Goal: Transaction & Acquisition: Purchase product/service

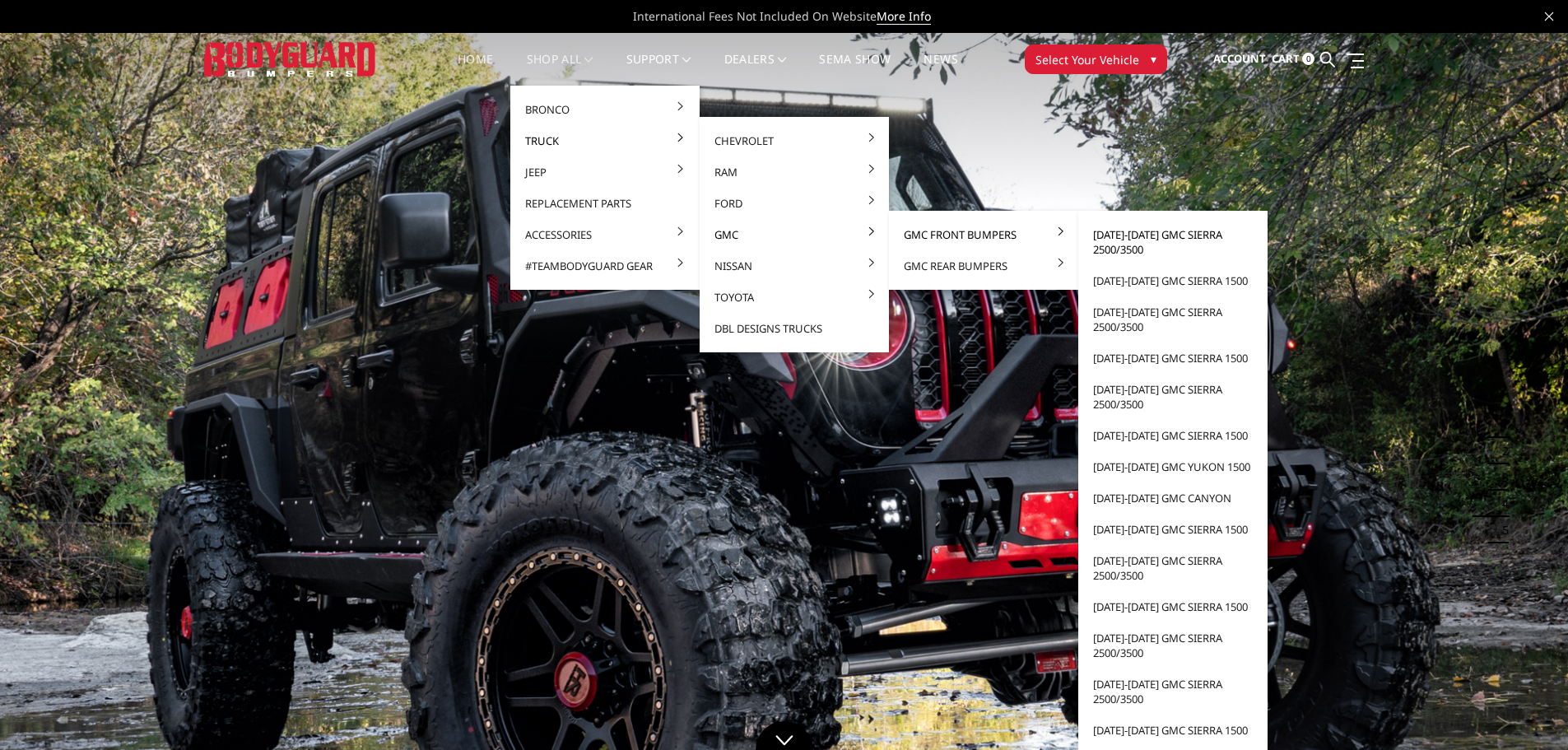
click at [1158, 245] on link "[DATE]-[DATE] GMC Sierra 2500/3500" at bounding box center [1172, 243] width 176 height 46
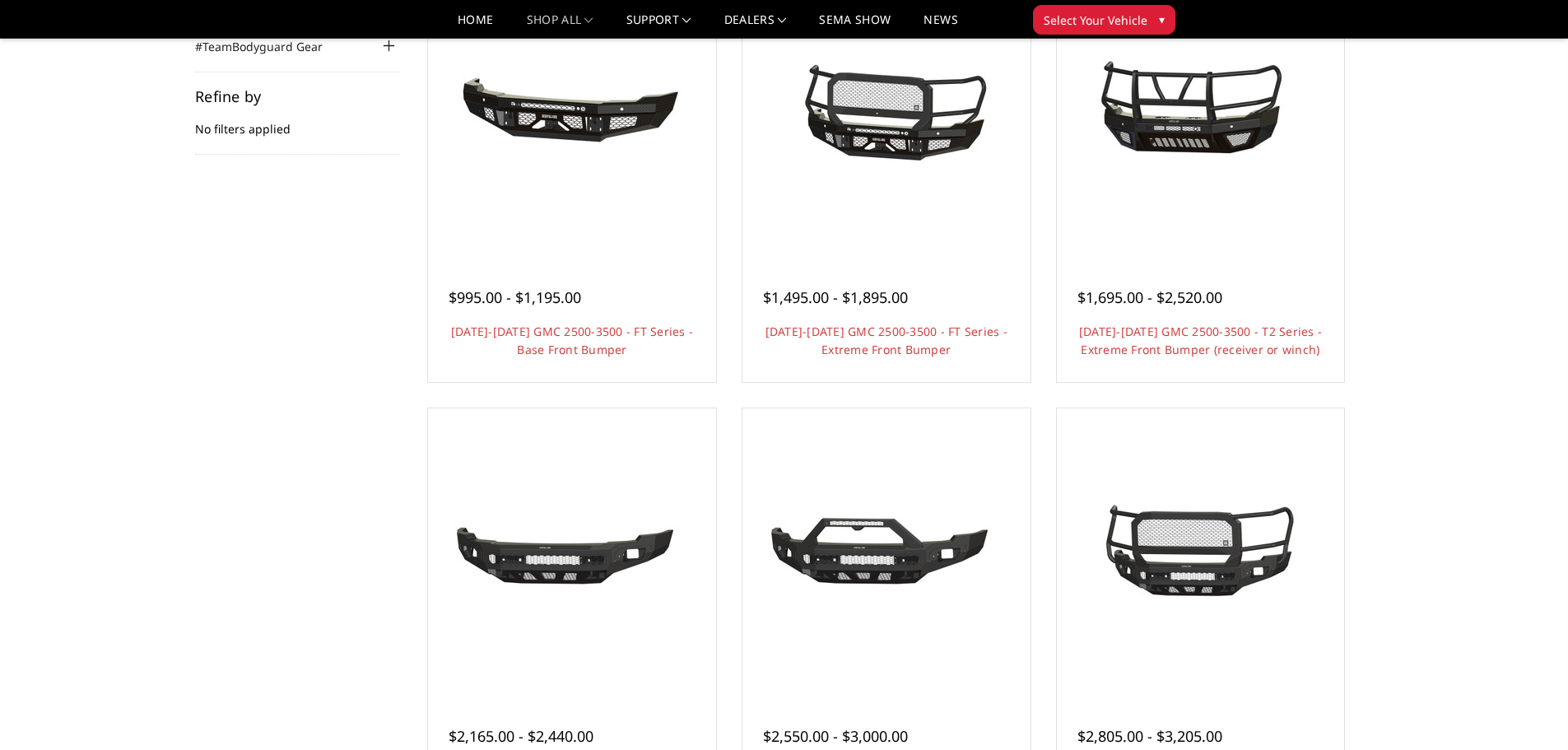
scroll to position [247, 0]
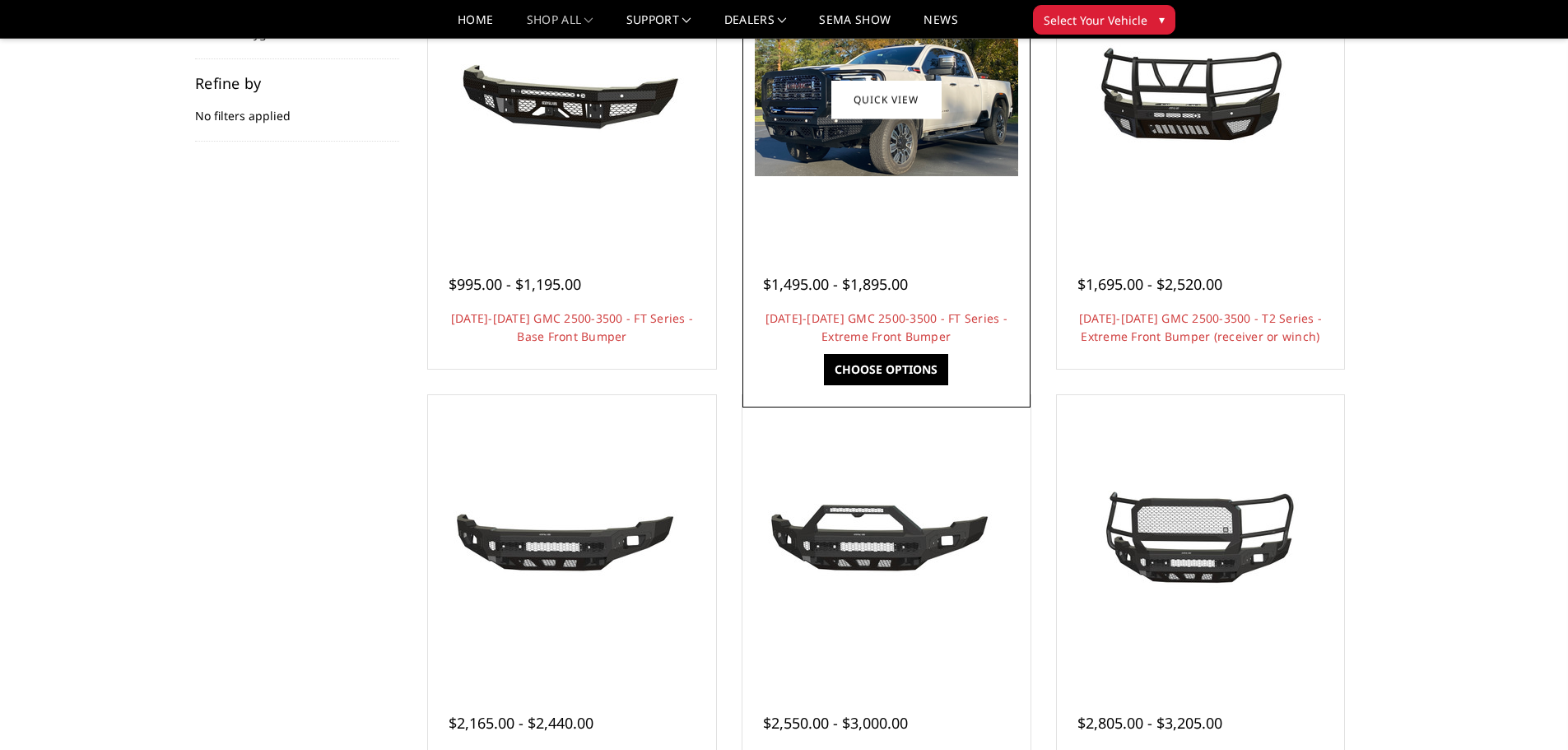
click at [910, 377] on link "Choose Options" at bounding box center [886, 370] width 124 height 31
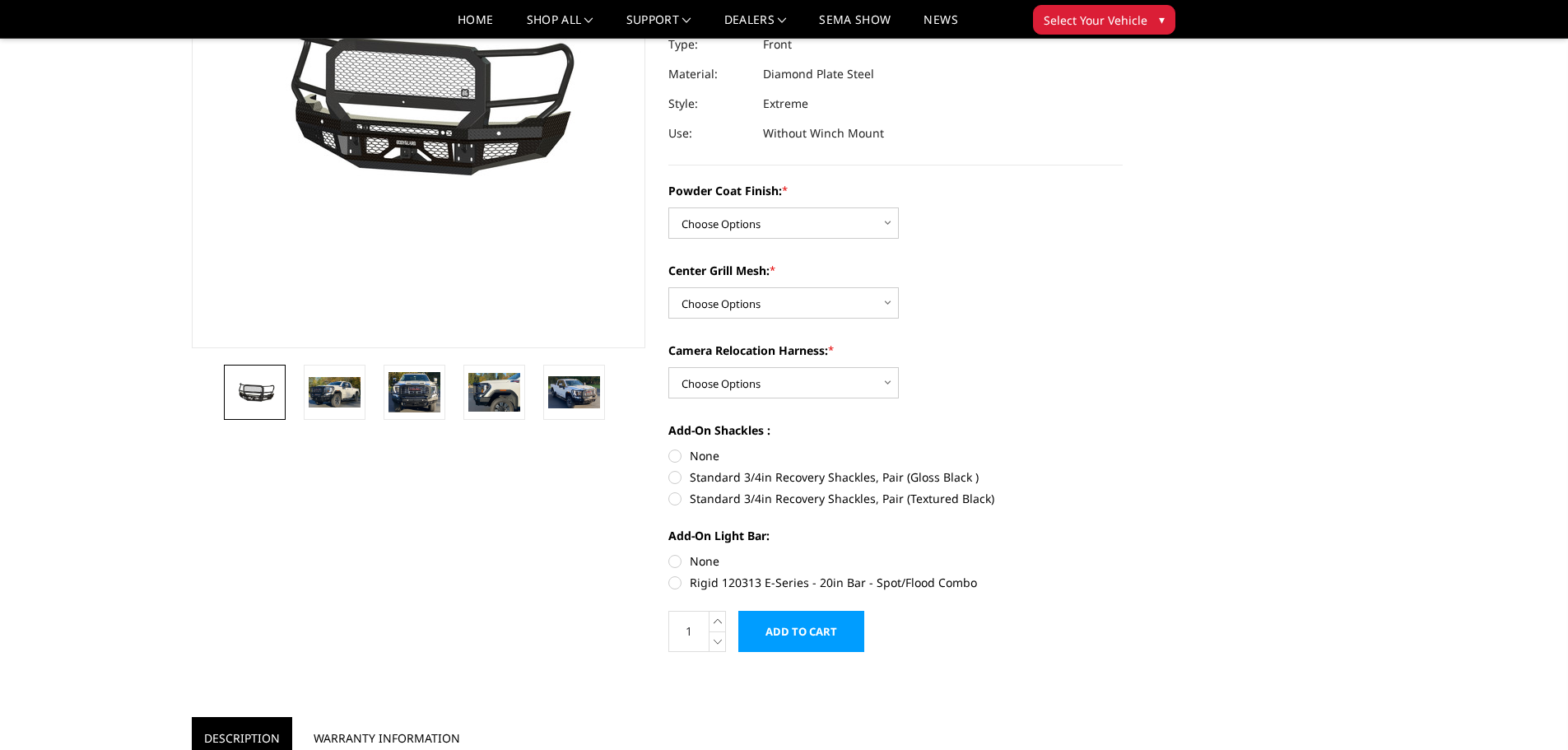
scroll to position [247, 0]
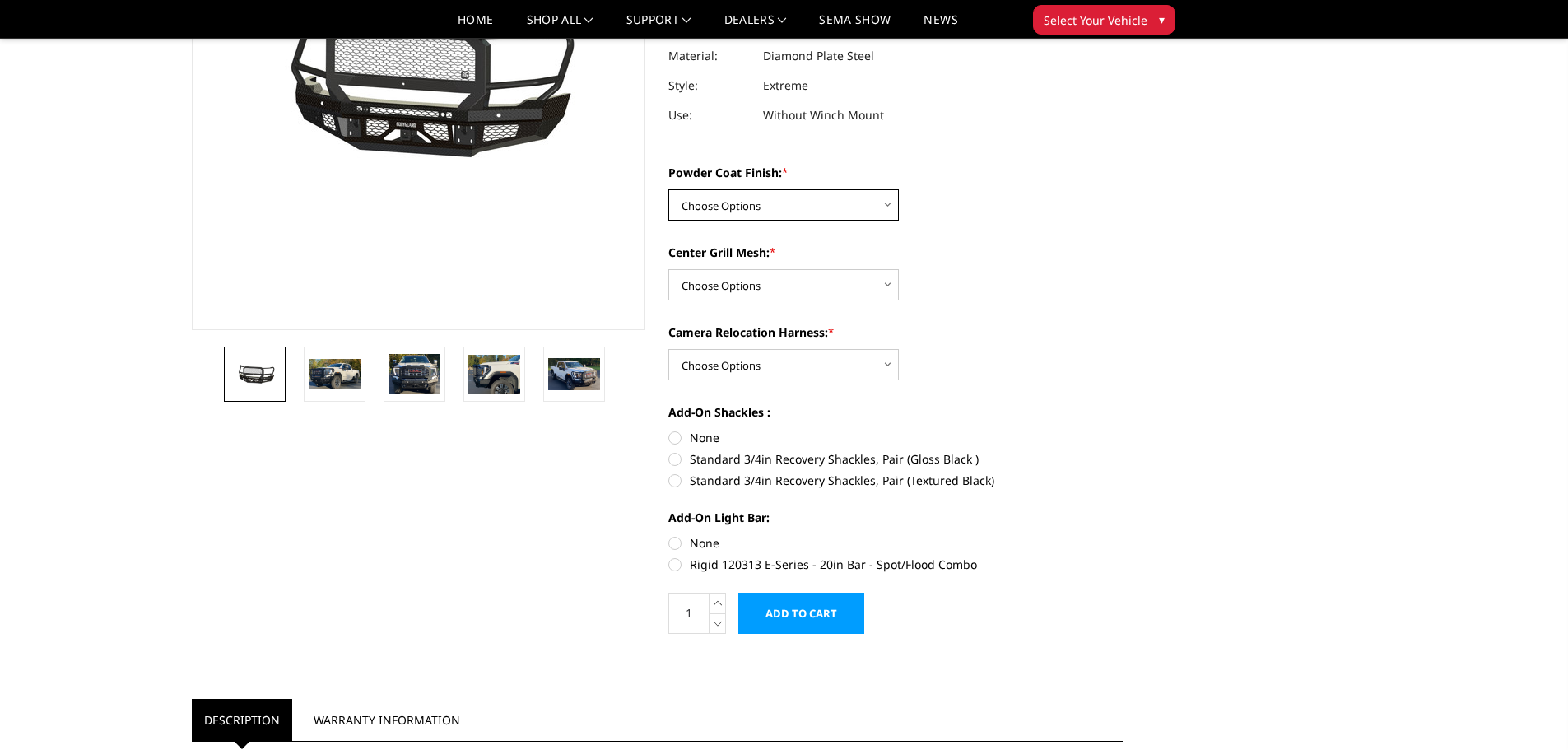
click at [822, 208] on select "Choose Options Bare Metal Gloss Black Powder Coat Textured Black Powder Coat" at bounding box center [784, 205] width 231 height 31
select select "3286"
click at [669, 190] on select "Choose Options Bare Metal Gloss Black Powder Coat Textured Black Powder Coat" at bounding box center [784, 205] width 231 height 31
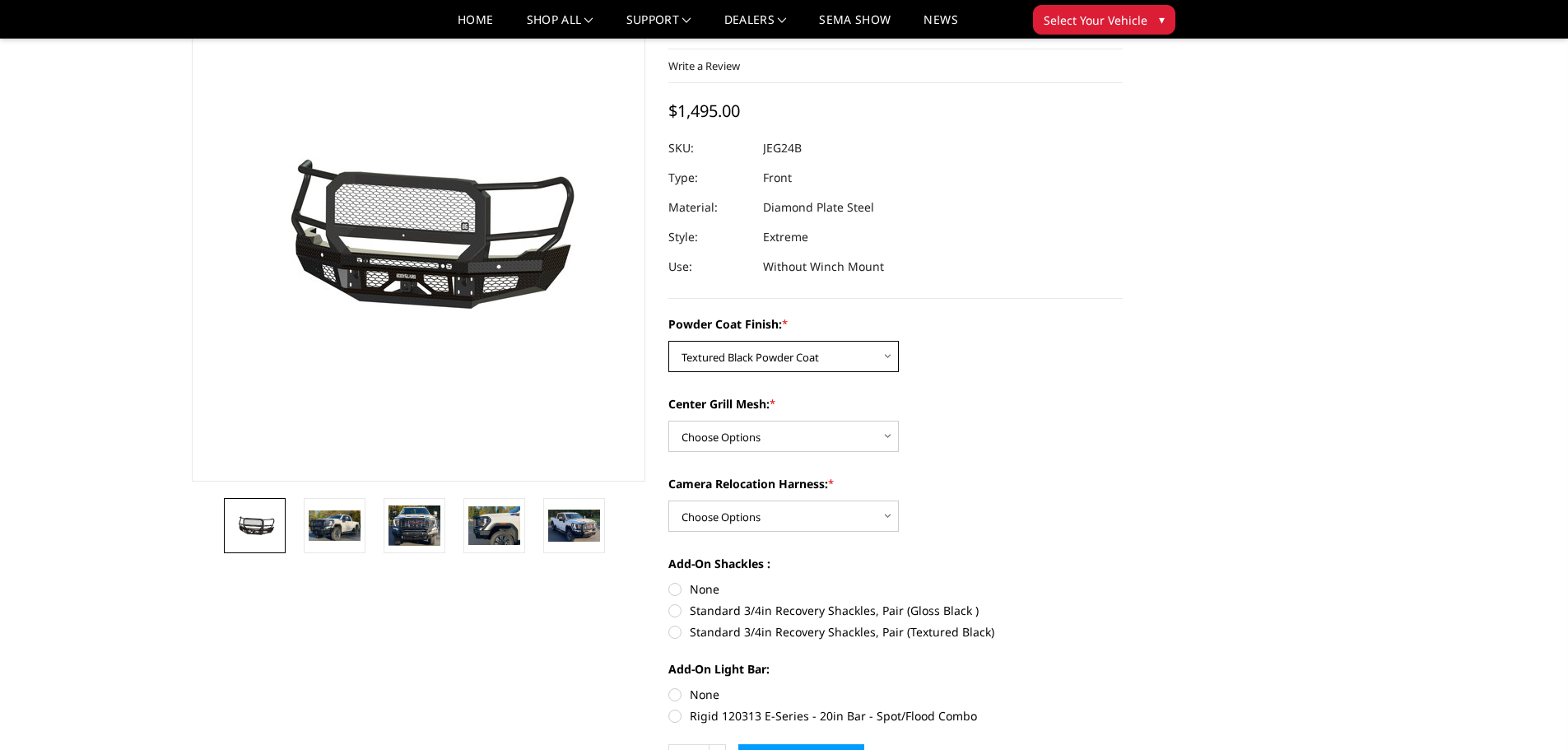
scroll to position [82, 0]
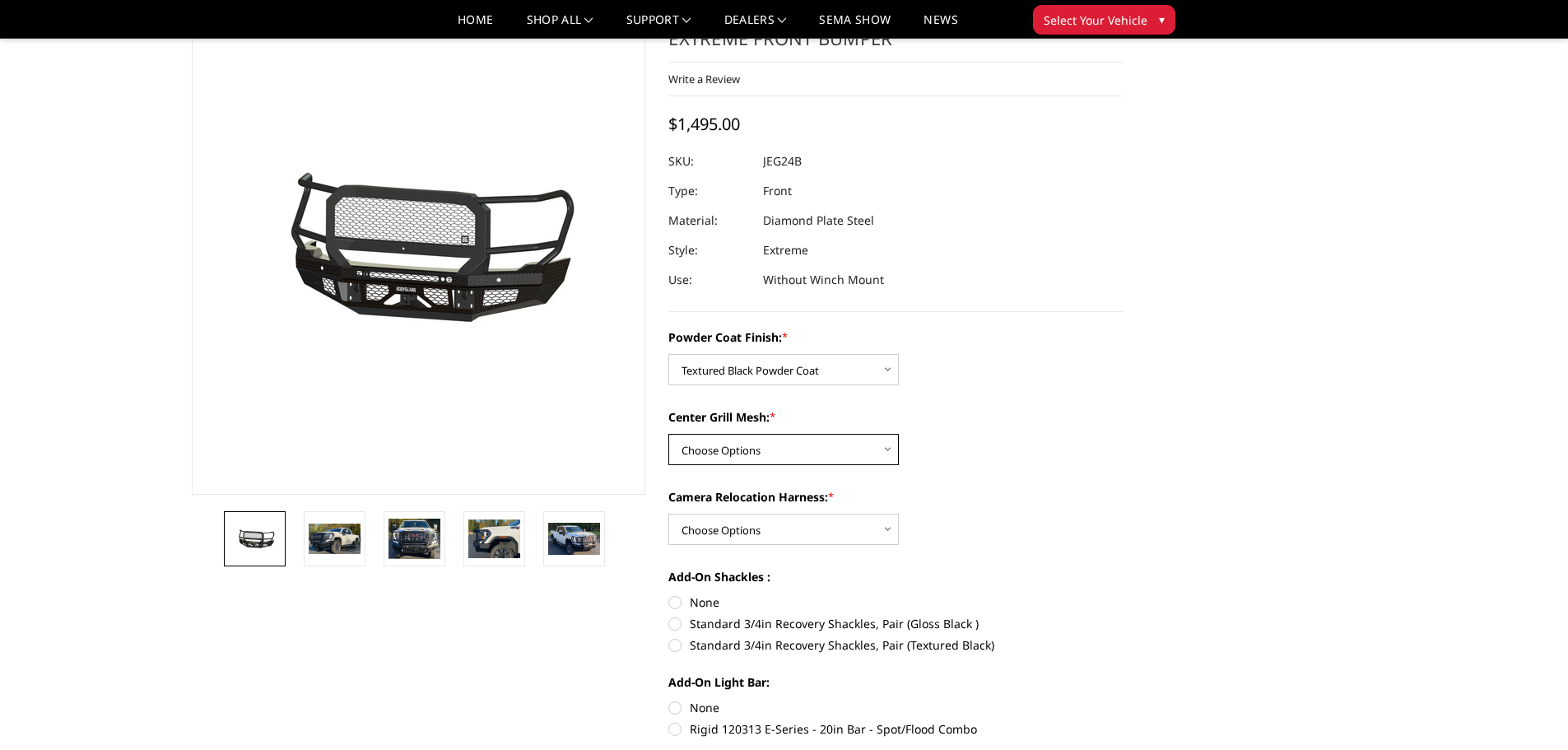
click at [755, 444] on select "Choose Options WITH Expanded Metal in Center Grill WITHOUT Expanded Metal in Ce…" at bounding box center [784, 450] width 231 height 31
click at [669, 434] on select "Choose Options WITH Expanded Metal in Center Grill WITHOUT Expanded Metal in Ce…" at bounding box center [784, 450] width 231 height 31
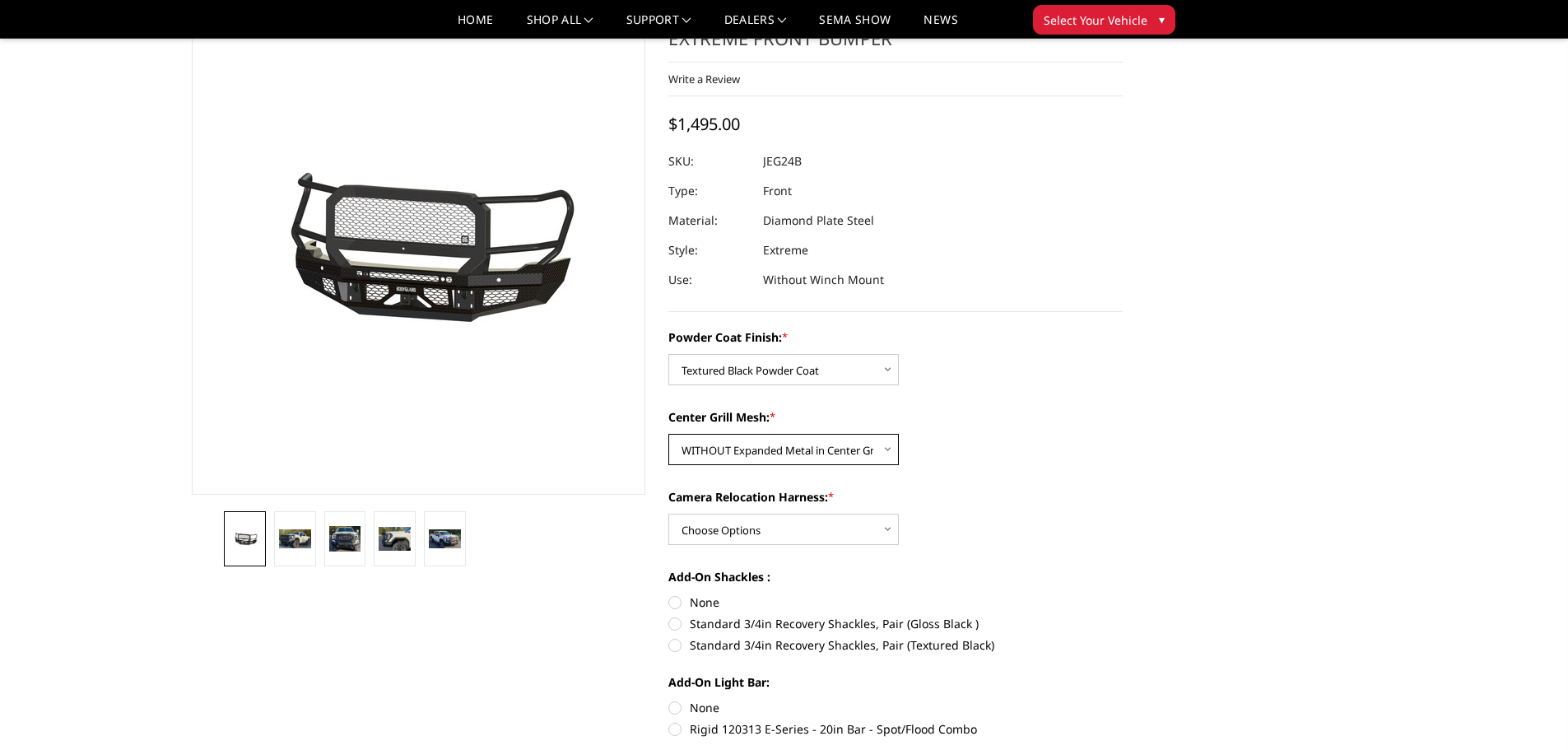
click at [832, 451] on select "Choose Options WITH Expanded Metal in Center Grill WITHOUT Expanded Metal in Ce…" at bounding box center [784, 450] width 231 height 31
select select "3287"
click at [669, 434] on select "Choose Options WITH Expanded Metal in Center Grill WITHOUT Expanded Metal in Ce…" at bounding box center [784, 450] width 231 height 31
click at [870, 526] on select "Choose Options WITH Camera Relocation Harness WITHOUT Camera Relocation Harness" at bounding box center [784, 530] width 231 height 31
select select "3289"
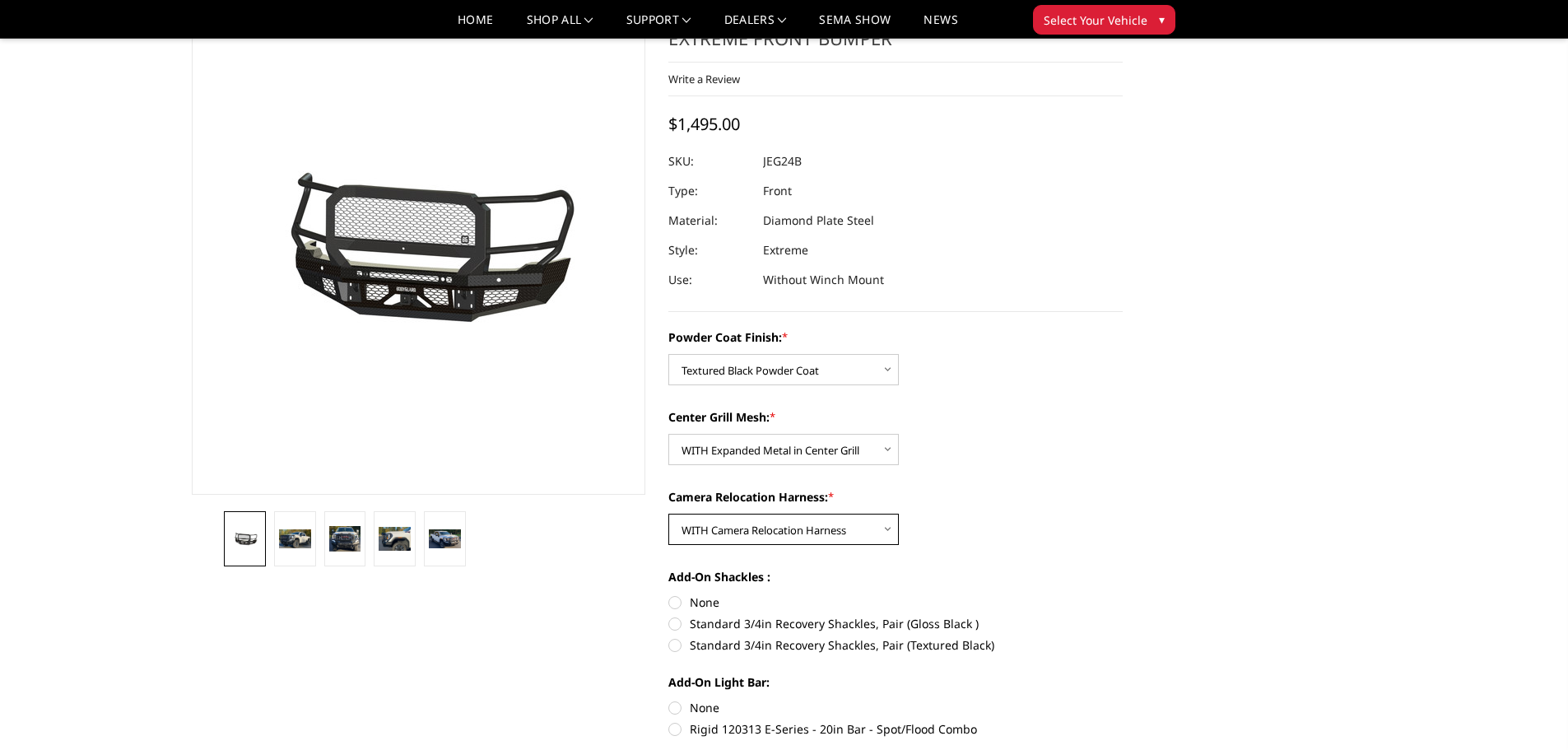
click at [669, 514] on select "Choose Options WITH Camera Relocation Harness WITHOUT Camera Relocation Harness" at bounding box center [784, 530] width 231 height 31
click at [1028, 491] on label "Camera Relocation Harness: *" at bounding box center [895, 497] width 454 height 17
click at [899, 514] on select "Choose Options WITH Camera Relocation Harness WITHOUT Camera Relocation Harness" at bounding box center [784, 530] width 231 height 31
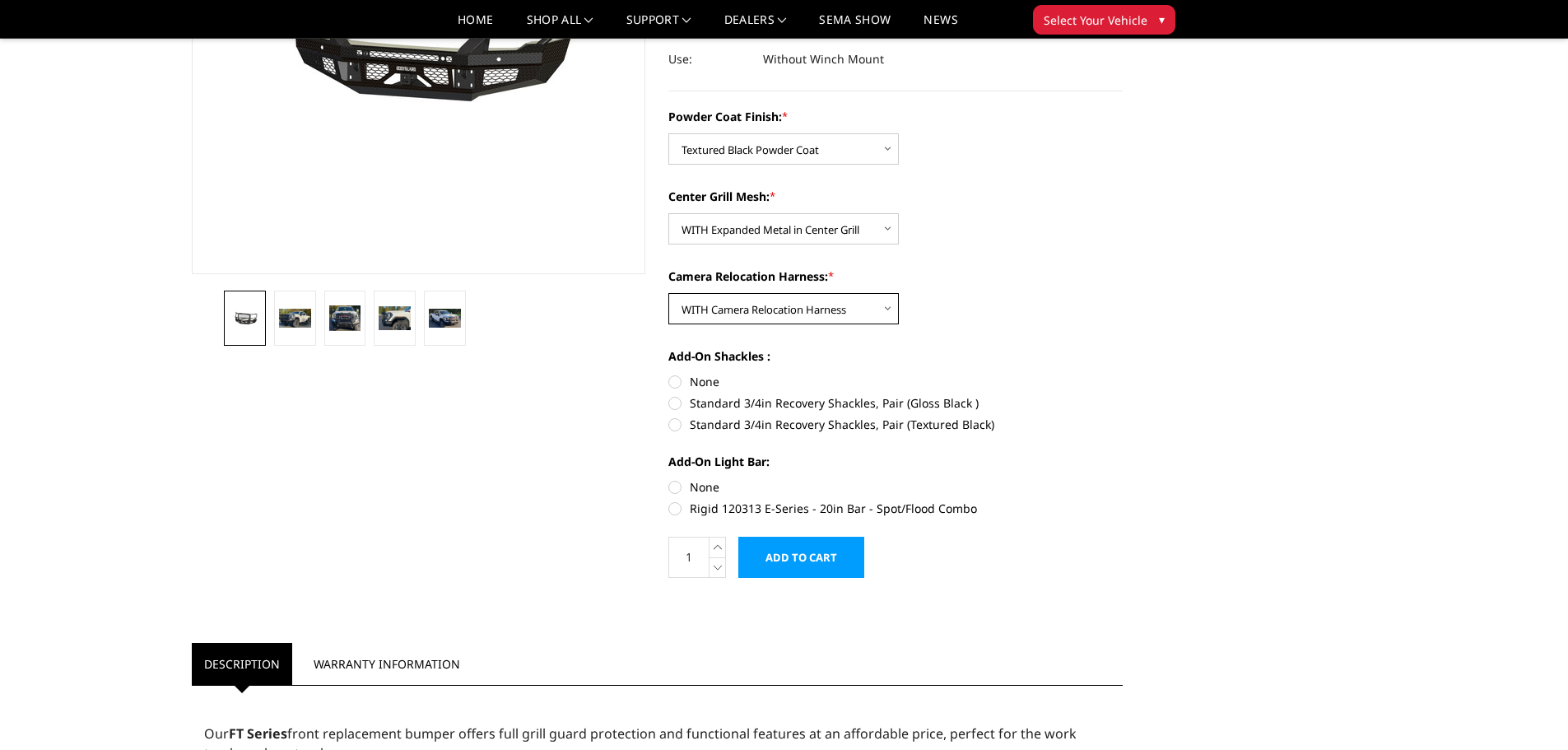
scroll to position [329, 0]
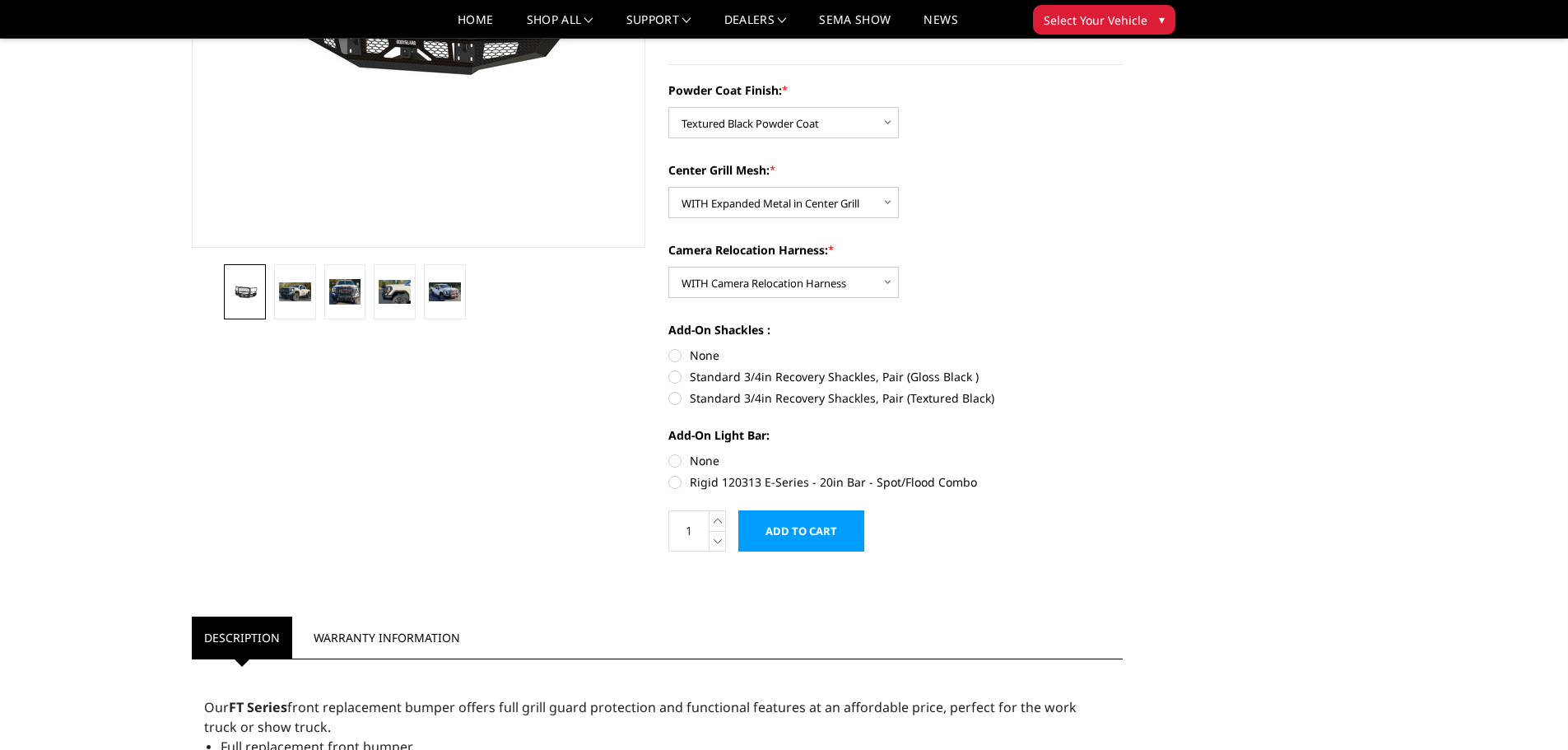
click at [88, 245] on div "Home Truck GMC GMC Front Bumpers 2024-2025 GMC Sierra 2500/3500 2024-2026 GMC 2…" at bounding box center [784, 597] width 1568 height 1743
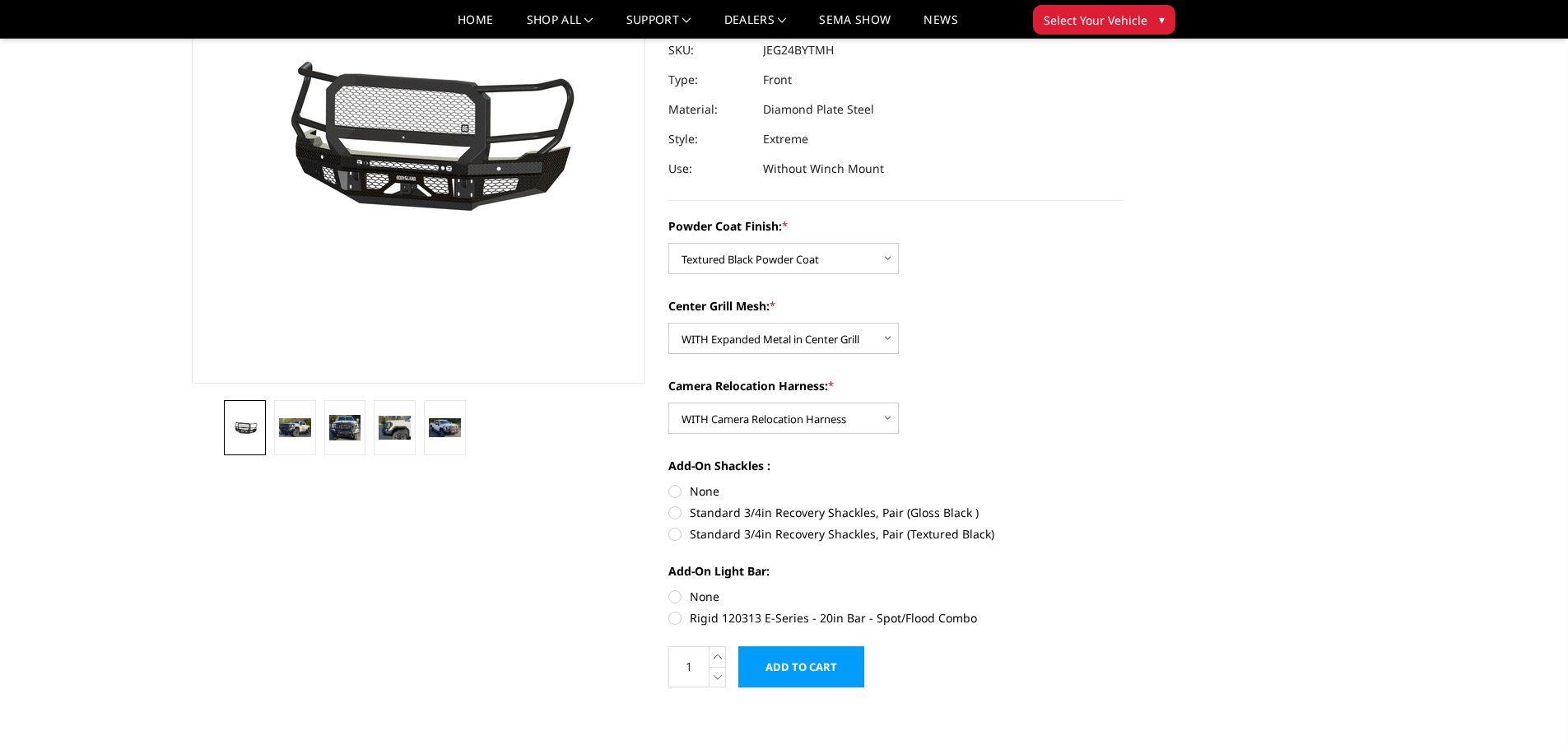
scroll to position [165, 0]
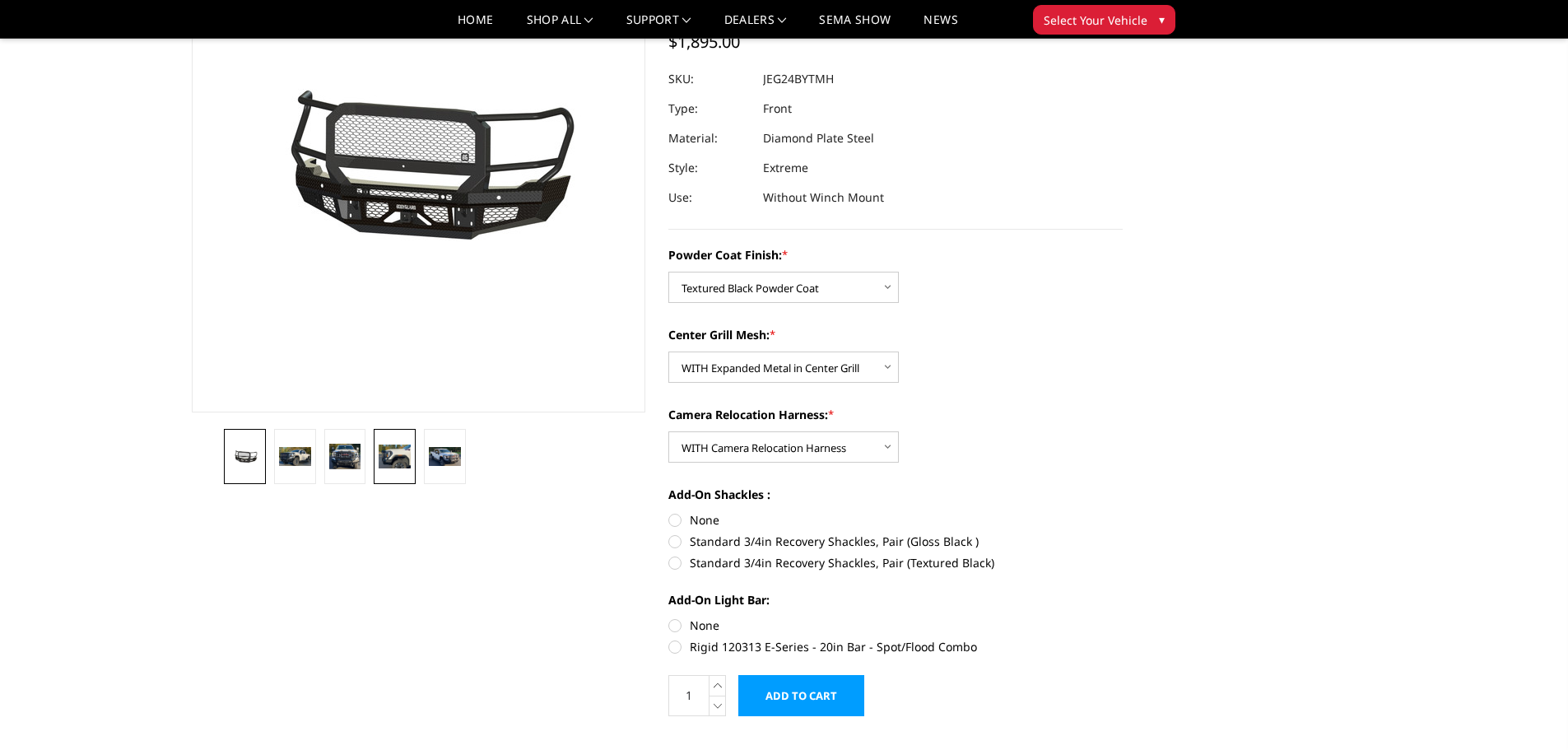
click at [398, 450] on img at bounding box center [395, 456] width 32 height 23
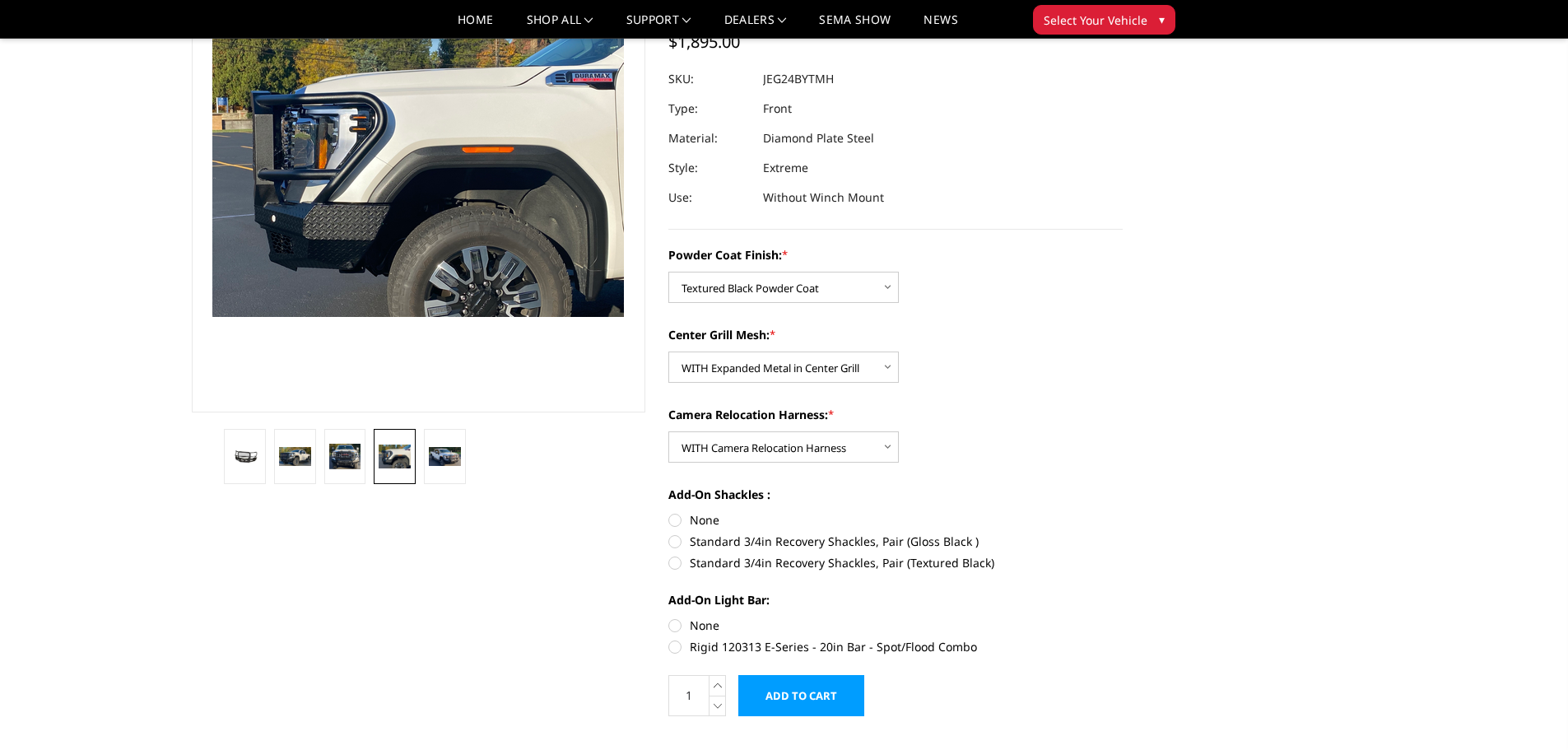
scroll to position [109, 0]
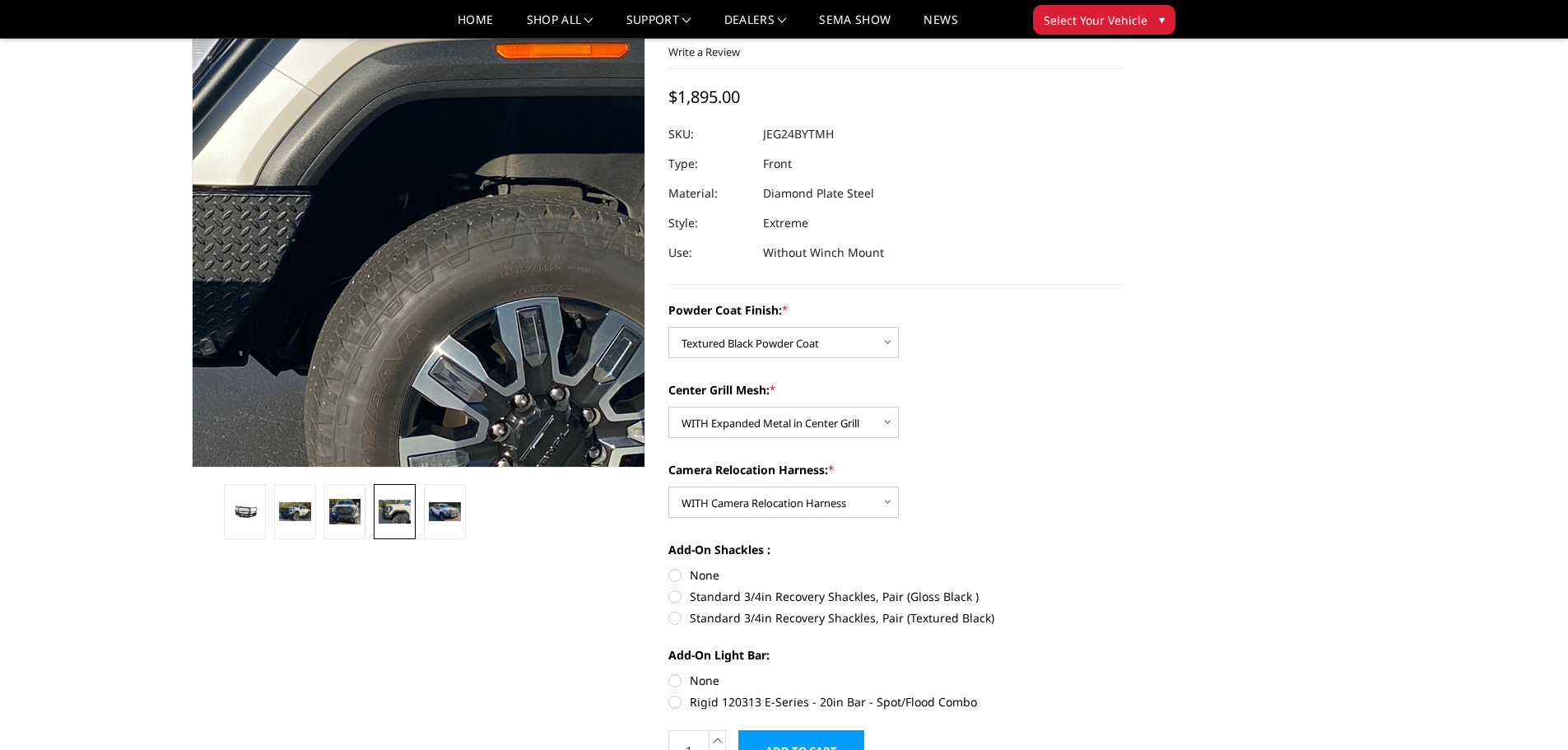
click at [445, 450] on img at bounding box center [384, 91] width 1054 height 775
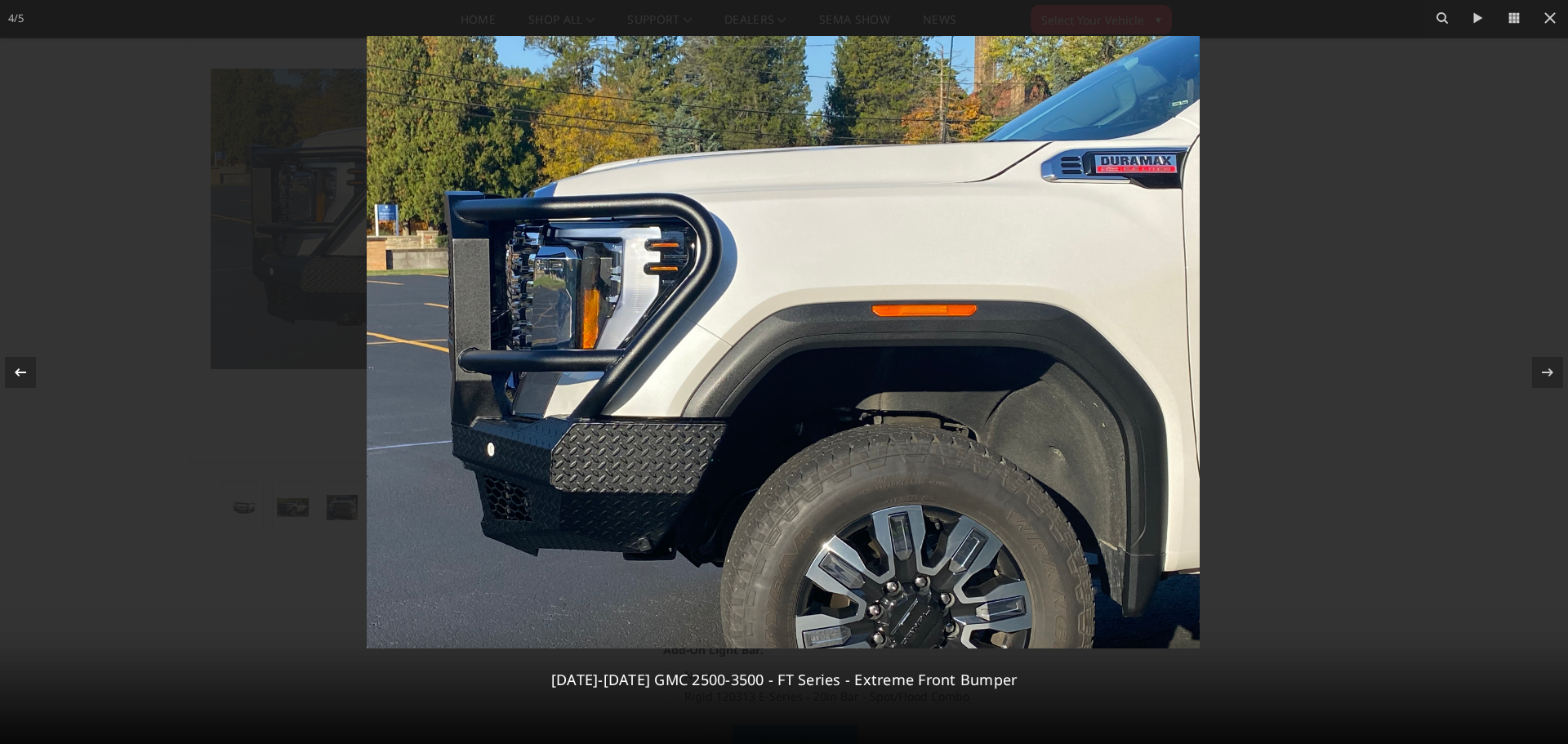
click at [22, 364] on icon at bounding box center [21, 373] width 20 height 20
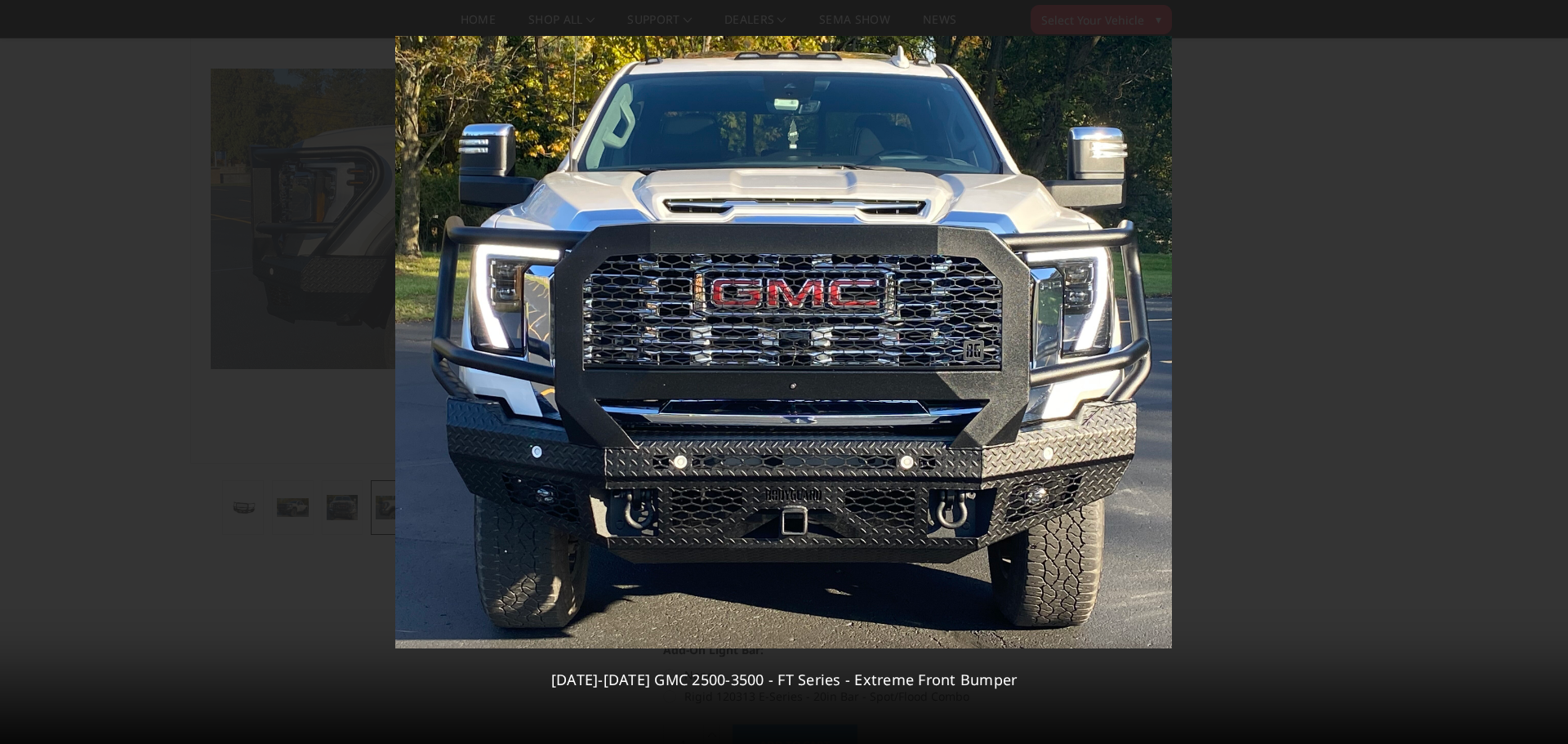
click at [22, 364] on div "3 / 5 2024-2026 GMC 2500-3500 - FT Series - Extreme Front Bumper" at bounding box center [784, 372] width 1568 height 744
click at [1547, 373] on icon at bounding box center [1548, 372] width 11 height 8
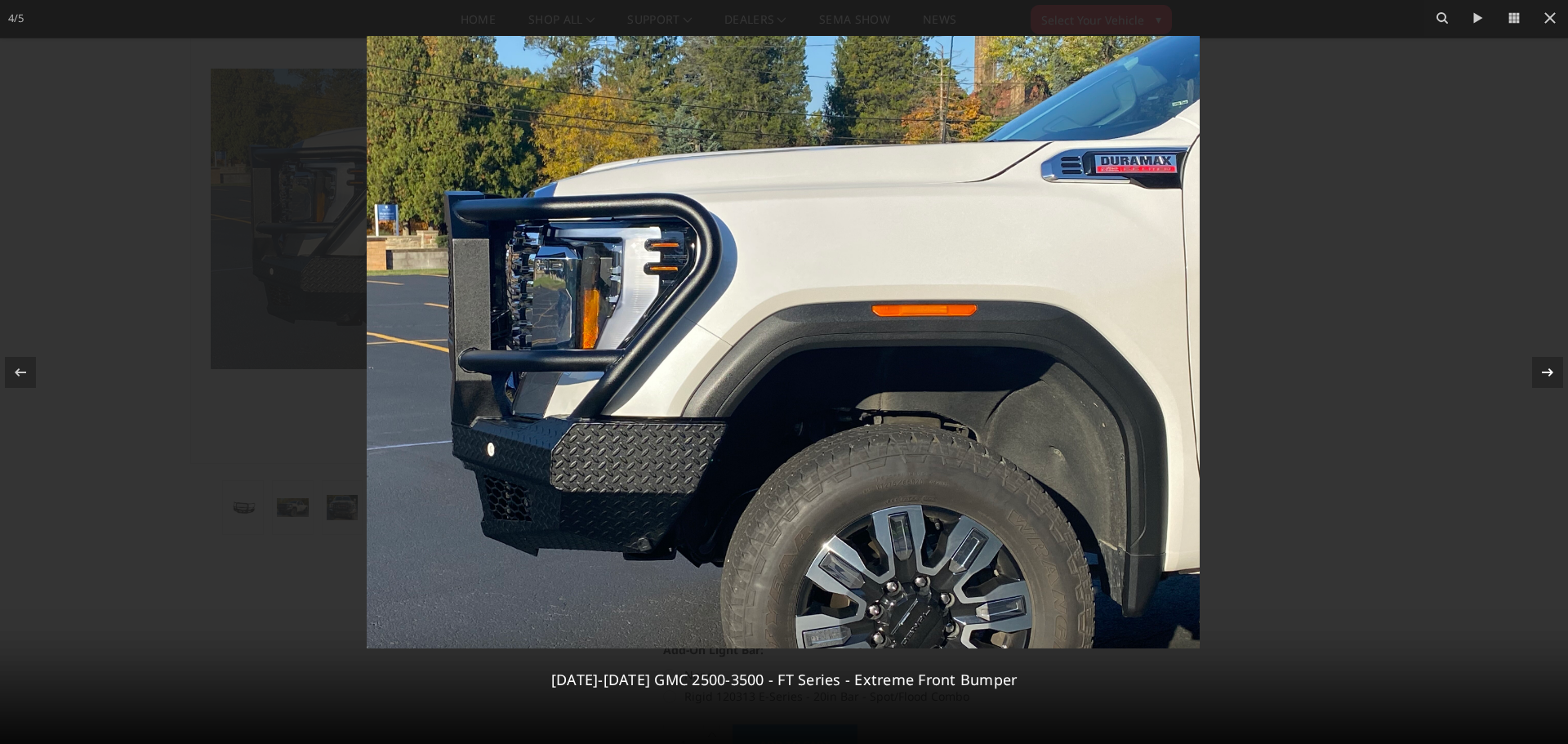
click at [1547, 373] on icon at bounding box center [1548, 372] width 11 height 8
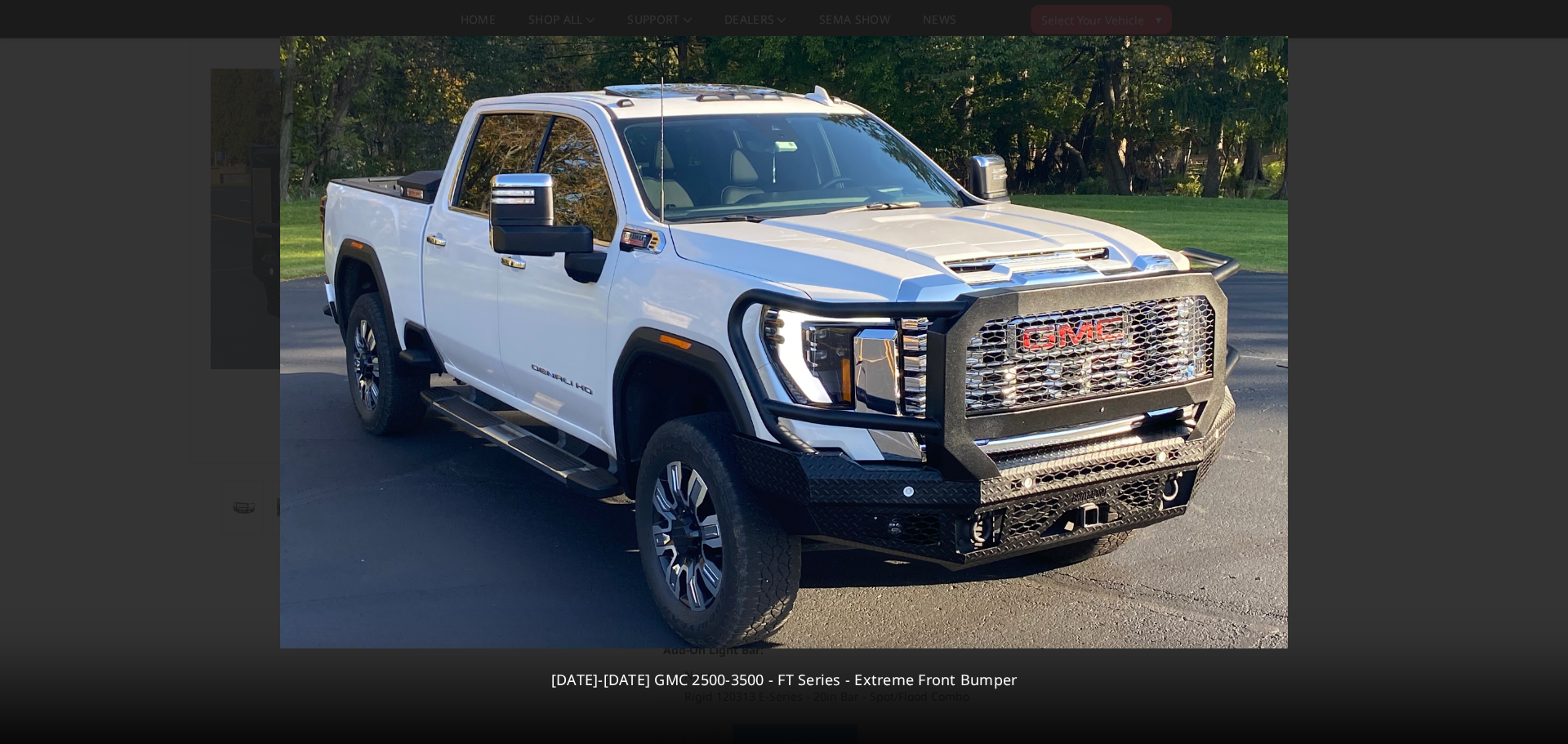
click at [1547, 373] on div "5 / 5 2024-2026 GMC 2500-3500 - FT Series - Extreme Front Bumper" at bounding box center [784, 372] width 1568 height 744
click at [10, 370] on div at bounding box center [21, 373] width 31 height 31
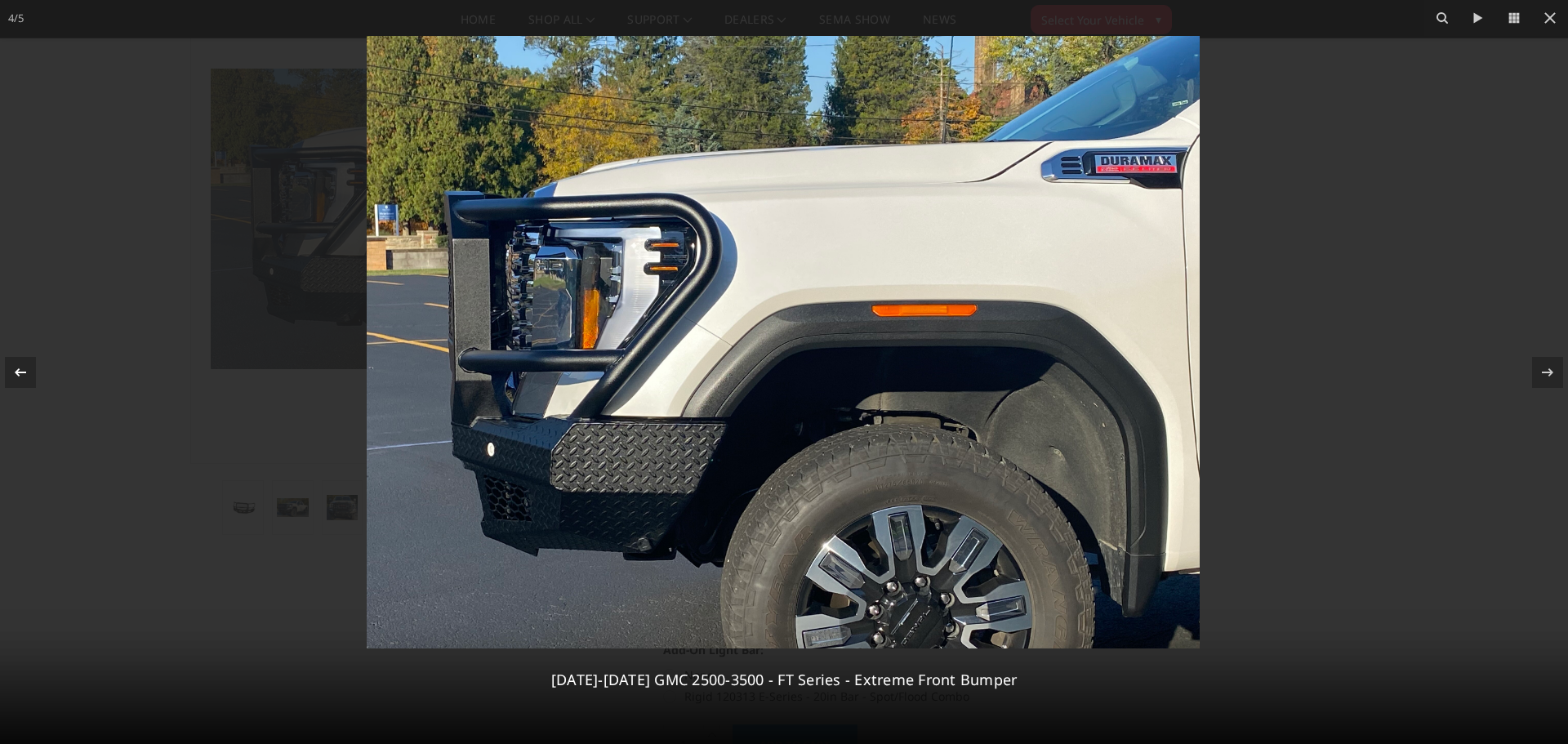
click at [10, 370] on div at bounding box center [21, 373] width 31 height 31
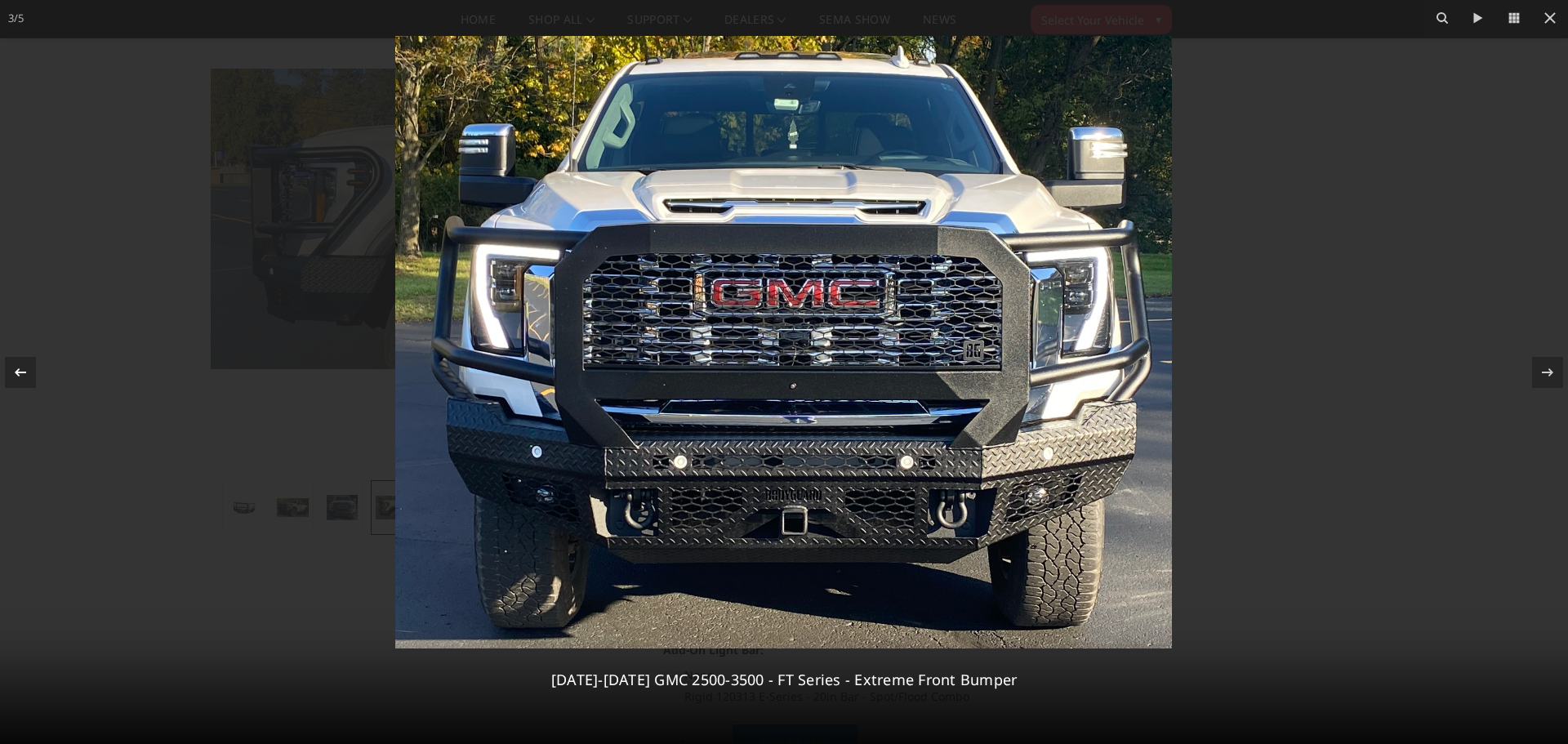
click at [10, 370] on div at bounding box center [21, 373] width 31 height 31
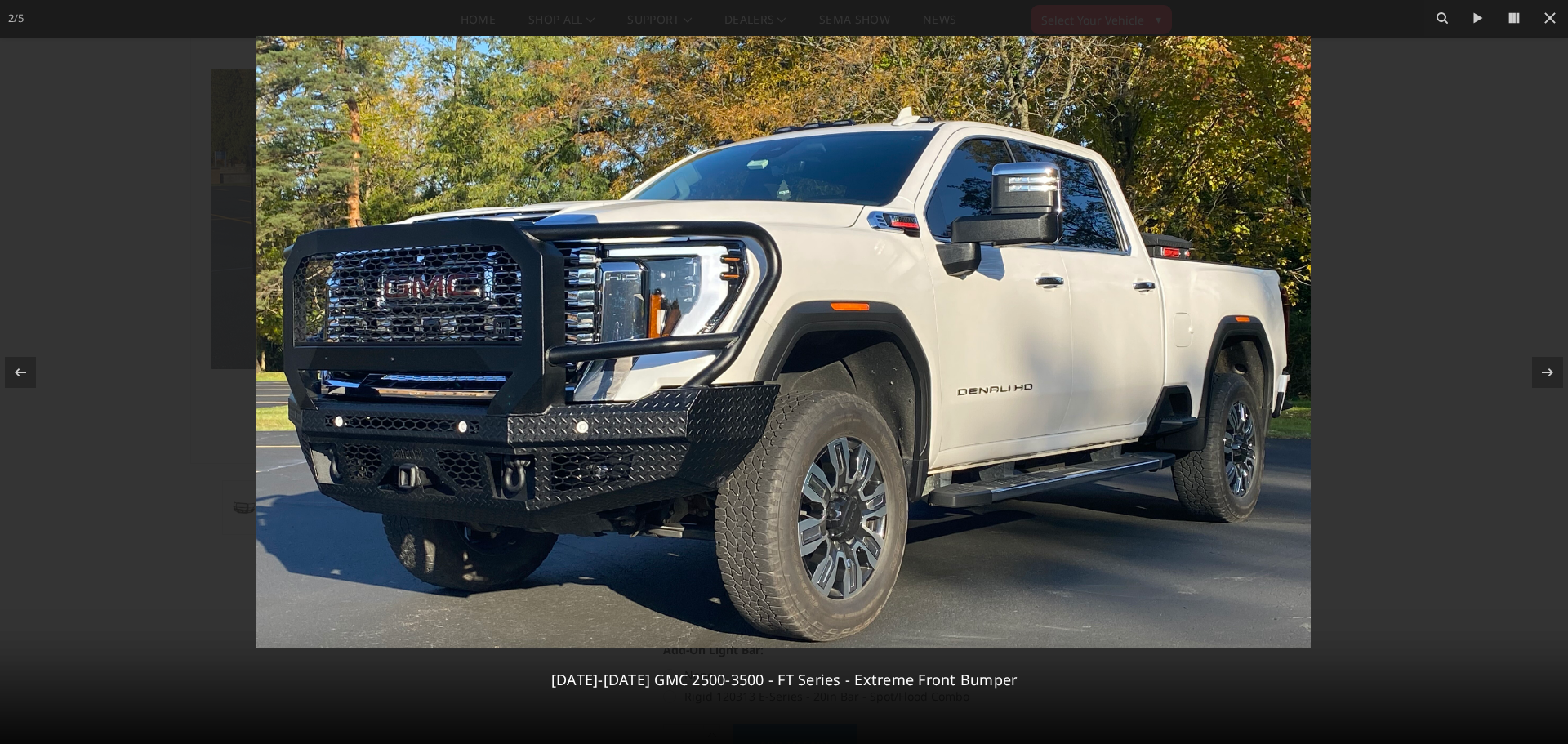
click at [1489, 159] on div at bounding box center [784, 372] width 1568 height 744
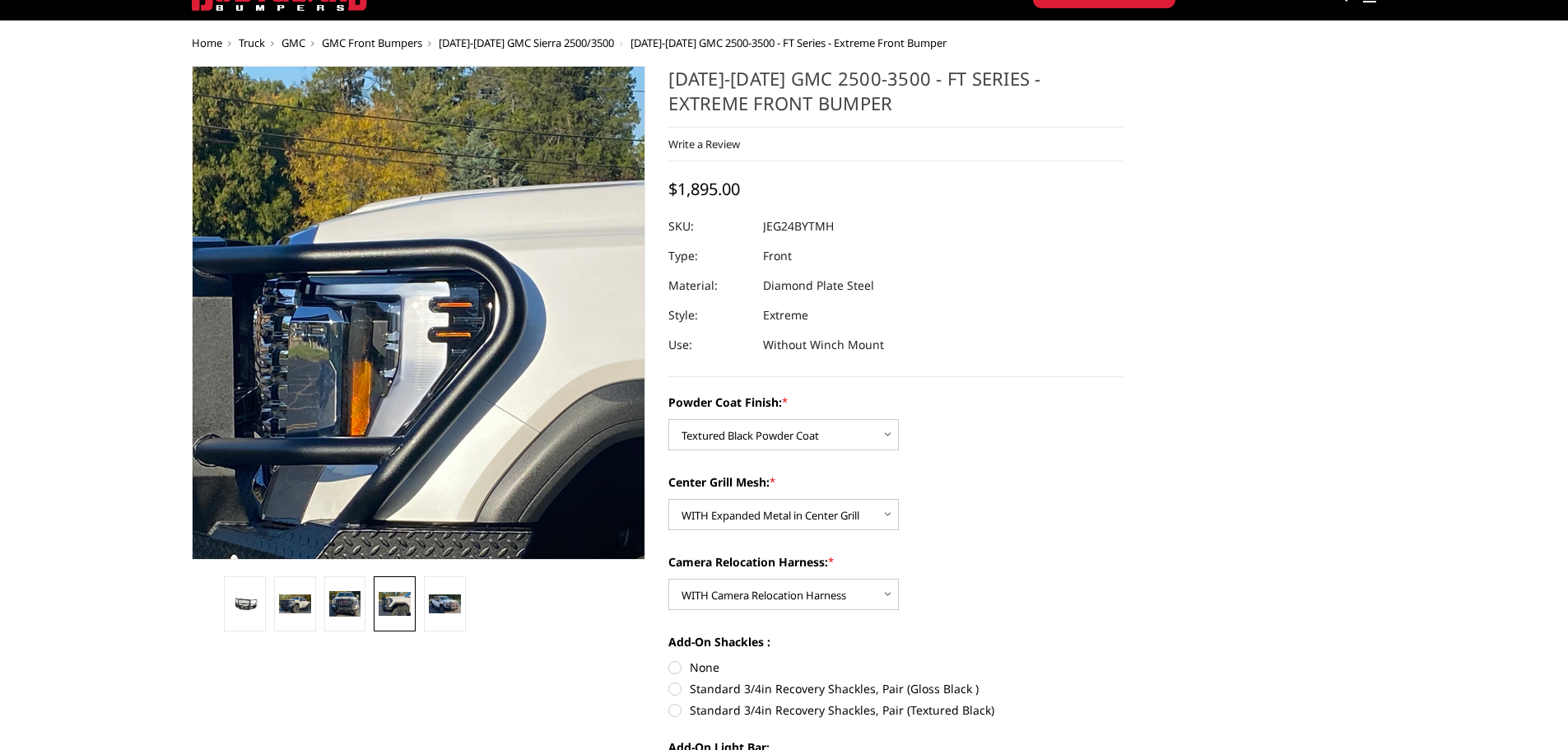
scroll to position [0, 0]
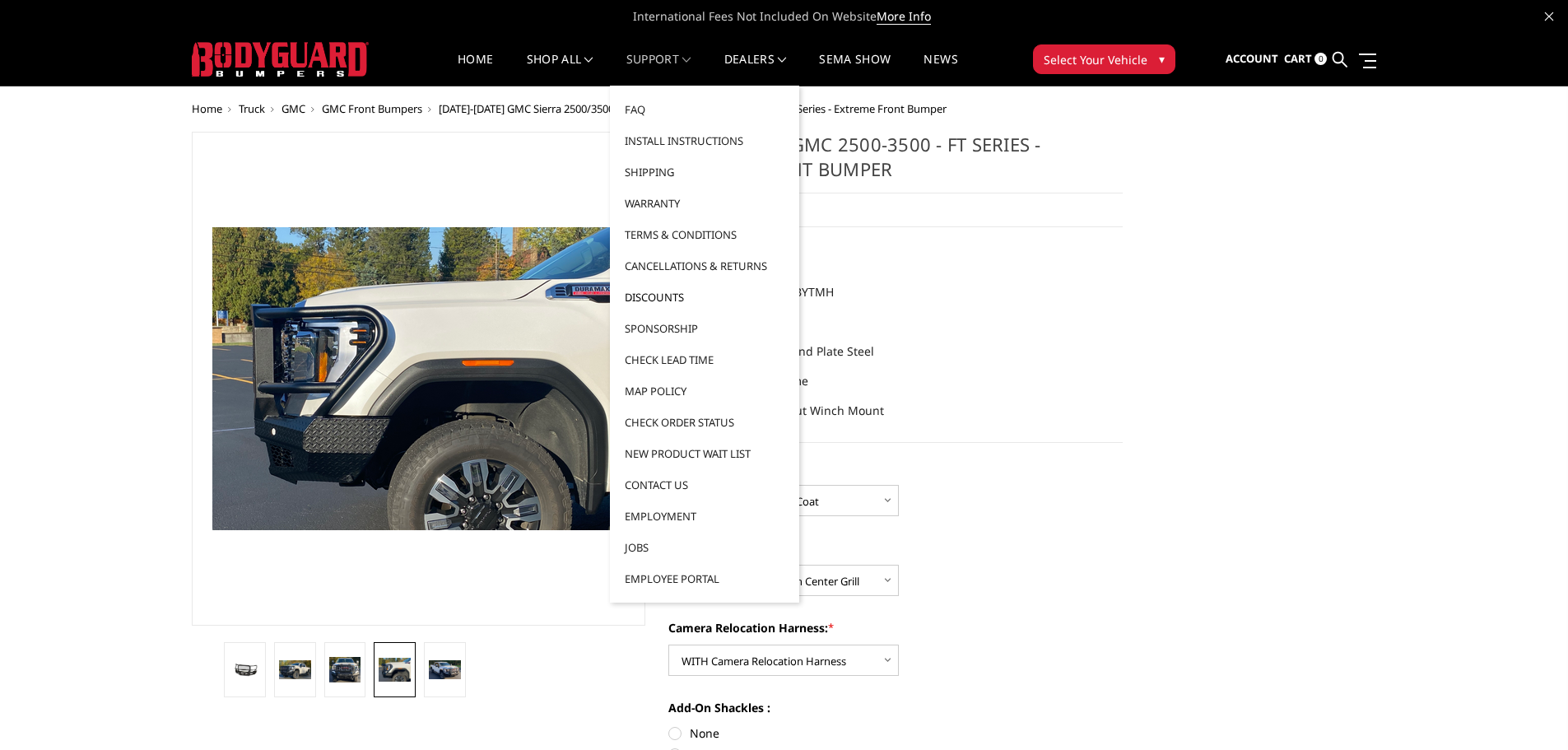
click at [671, 300] on link "Discounts" at bounding box center [704, 297] width 176 height 31
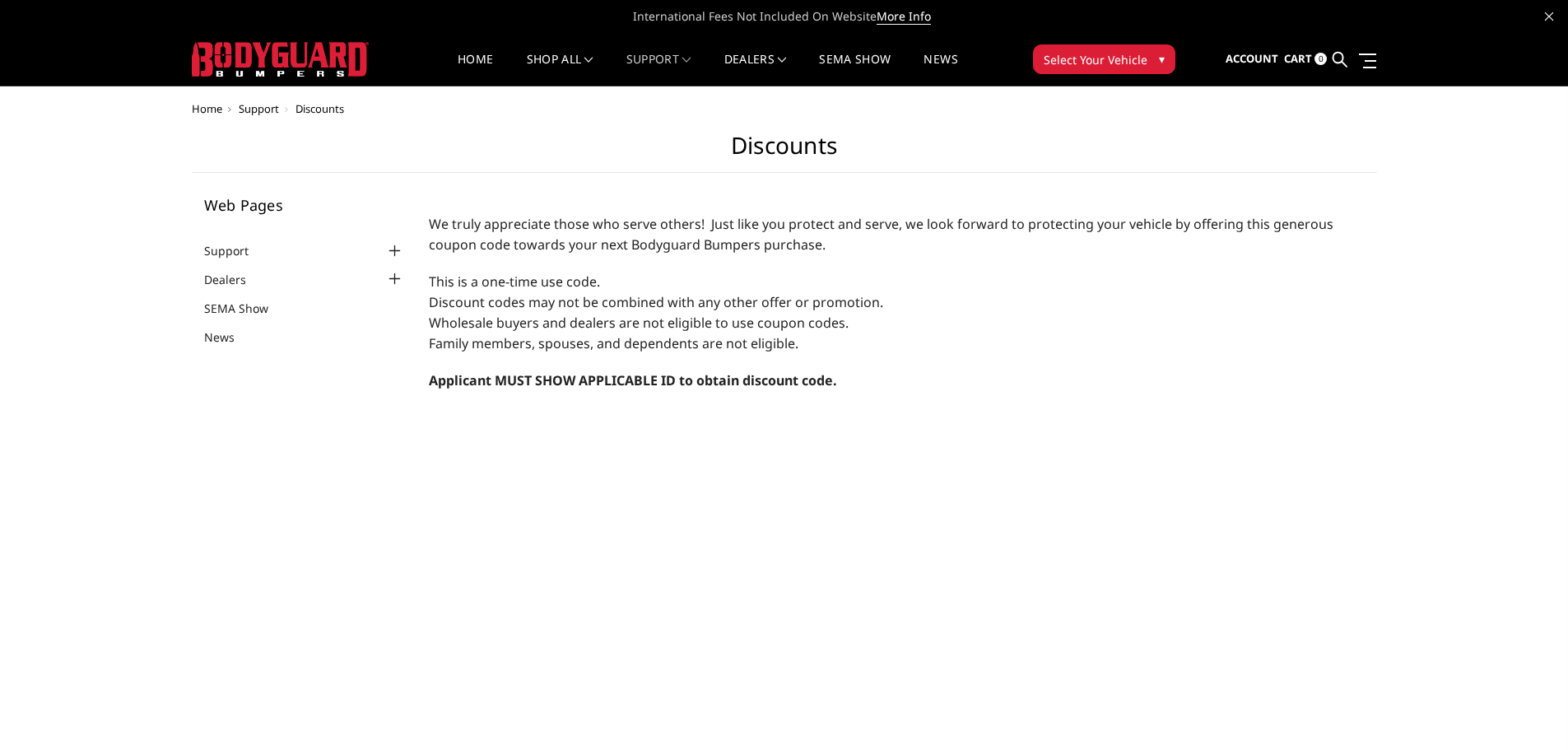
drag, startPoint x: 391, startPoint y: 498, endPoint x: 386, endPoint y: 489, distance: 10.3
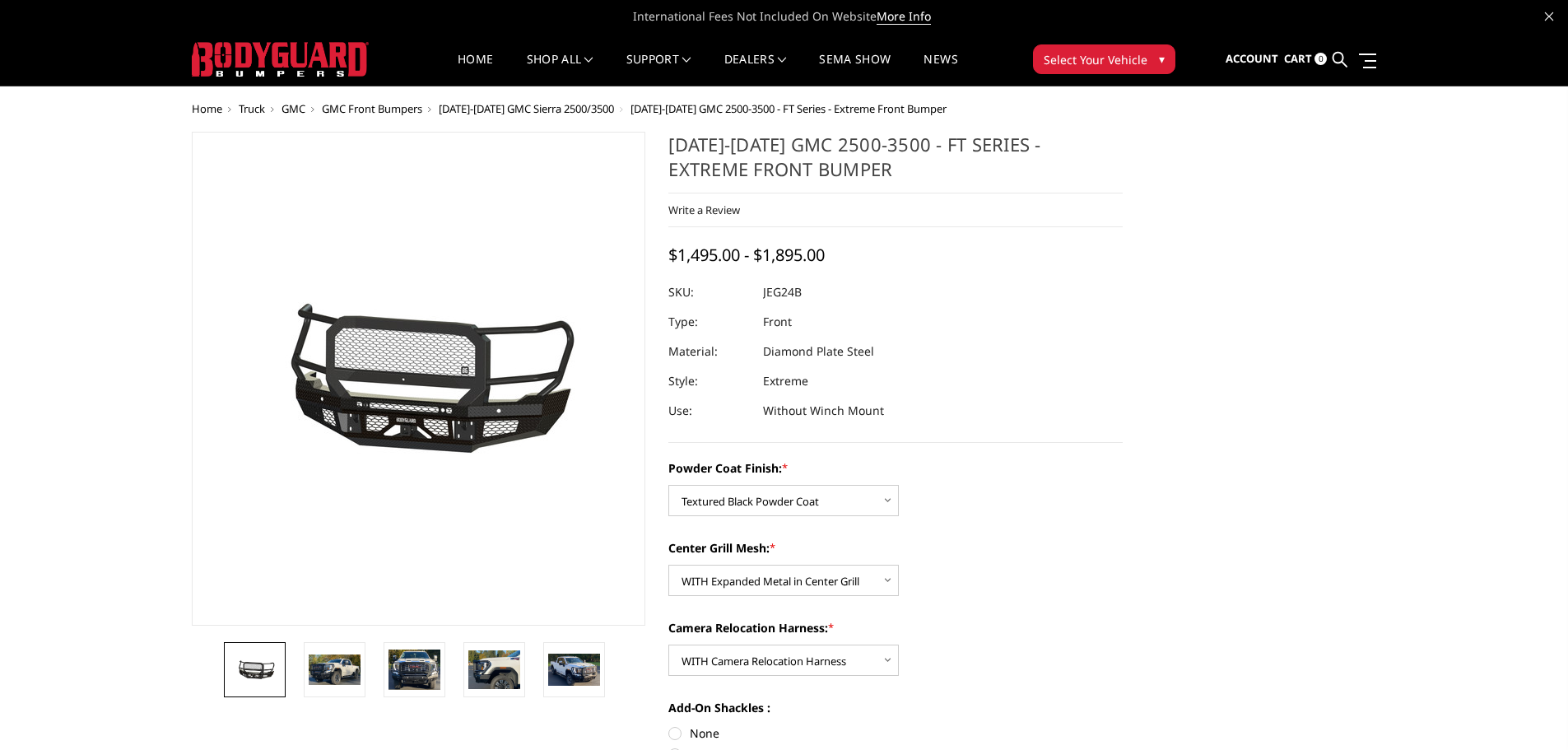
select select "3286"
select select "3287"
select select "3289"
click at [478, 65] on link "Home" at bounding box center [475, 70] width 36 height 32
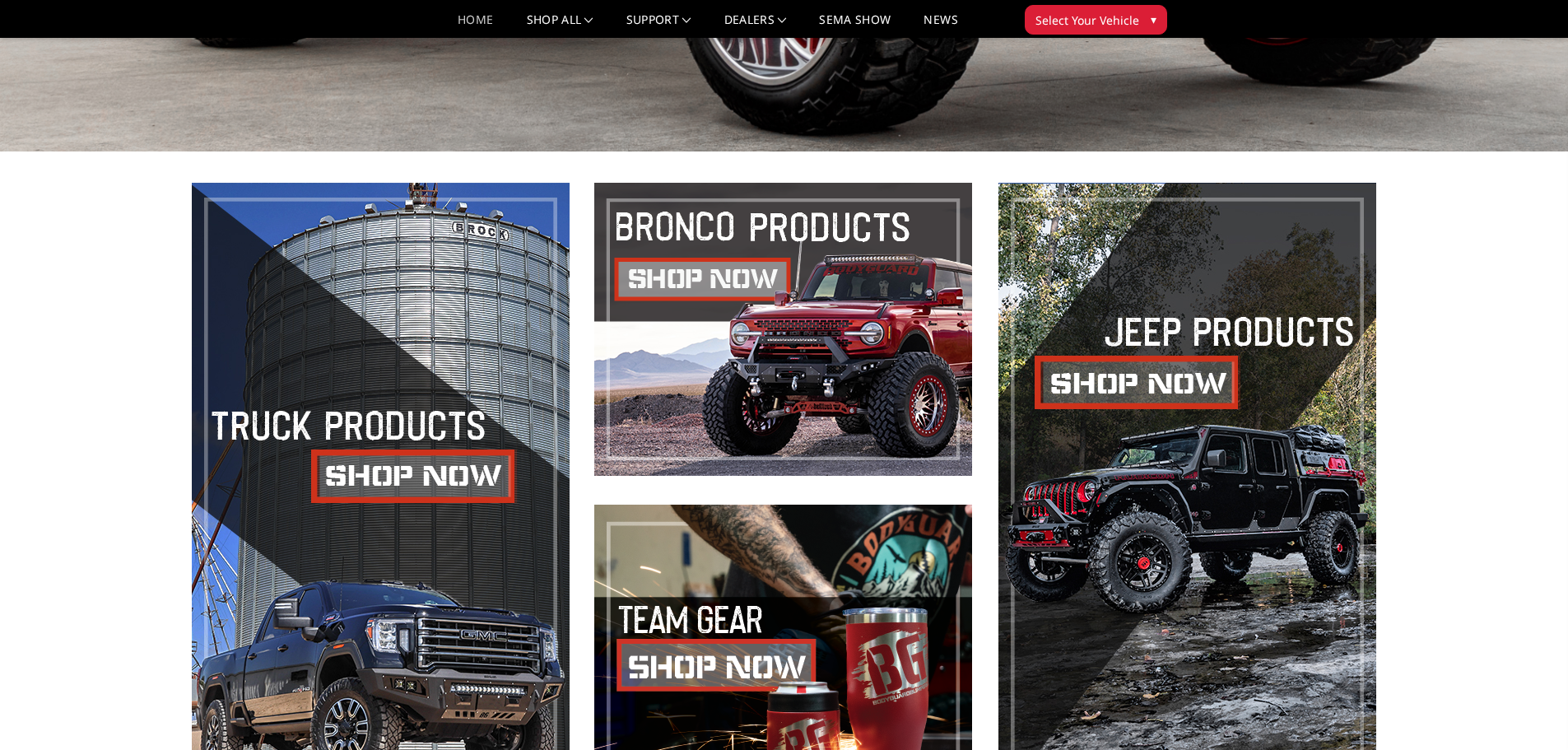
scroll to position [667, 0]
